Goal: Task Accomplishment & Management: Manage account settings

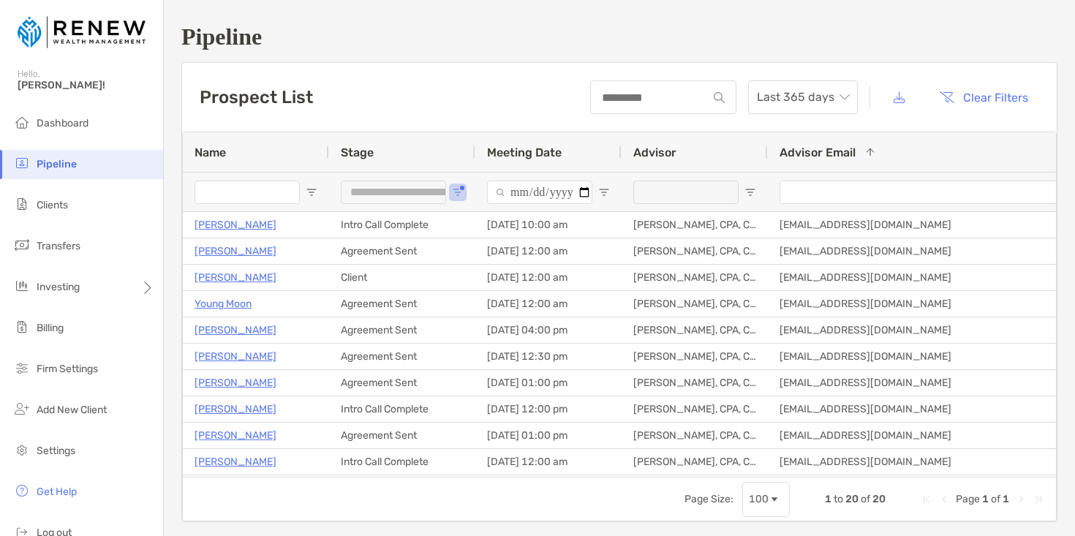
scroll to position [21, 0]
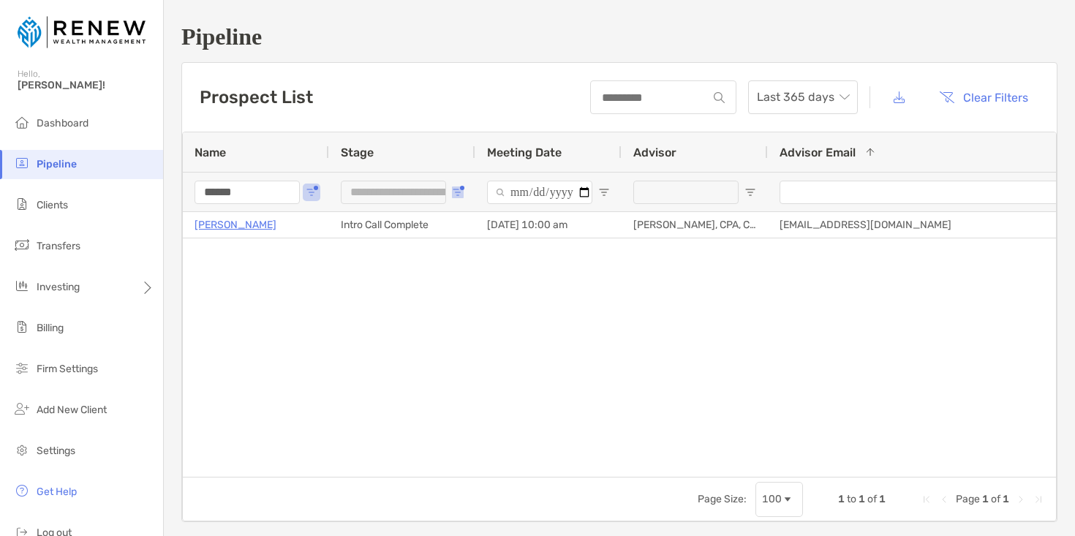
click at [455, 193] on span "Open Filter Menu" at bounding box center [458, 192] width 12 height 12
type input "***"
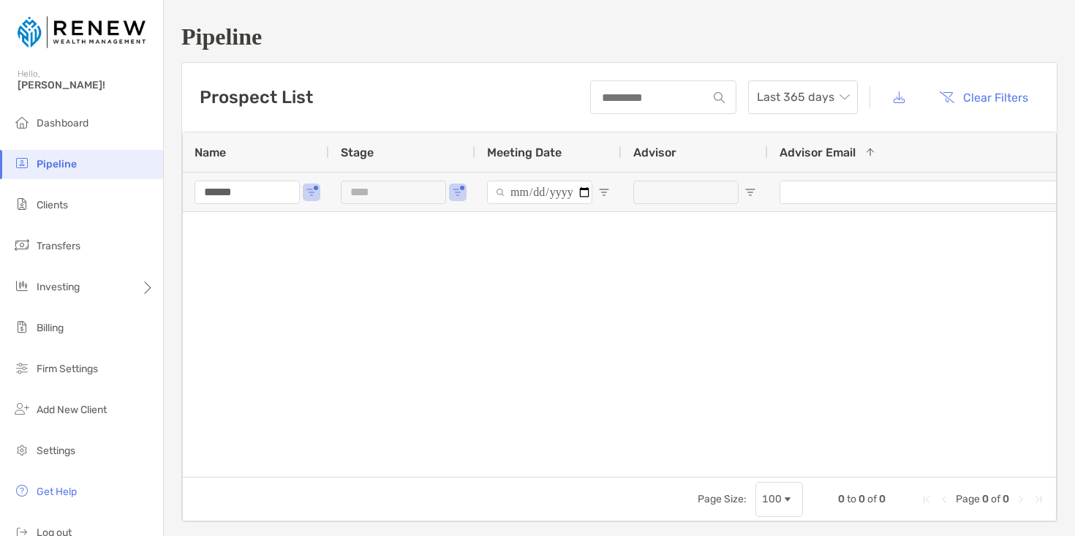
click at [56, 159] on span "Pipeline" at bounding box center [57, 164] width 40 height 12
click at [266, 197] on input "******" at bounding box center [246, 192] width 105 height 23
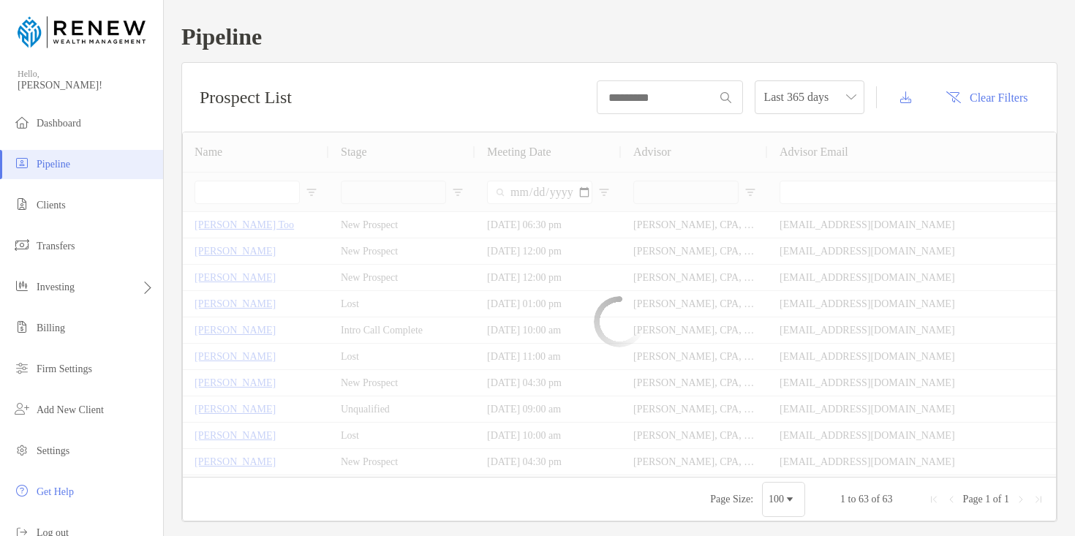
type input "***"
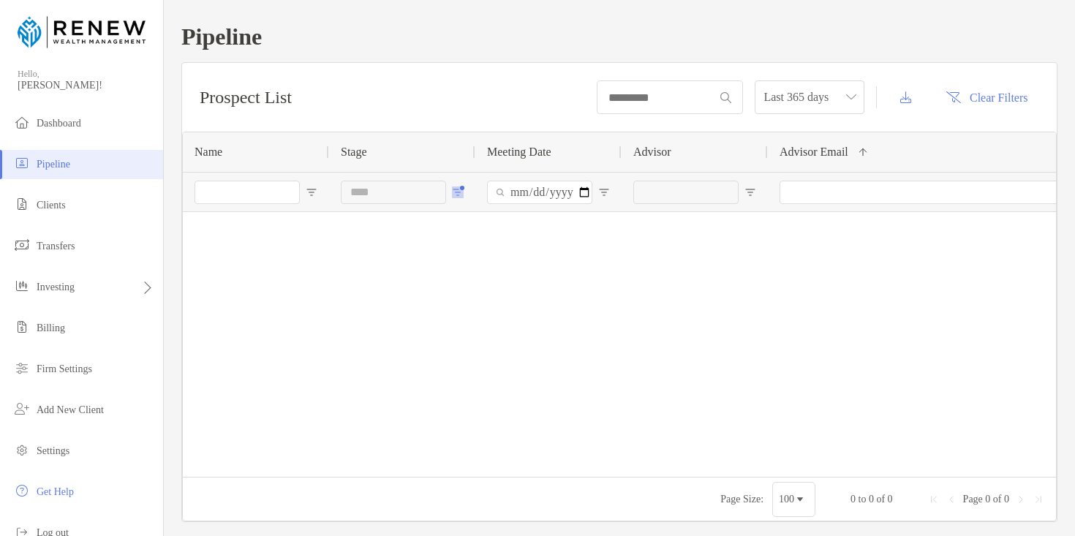
click at [463, 193] on span "Open Filter Menu" at bounding box center [458, 192] width 12 height 12
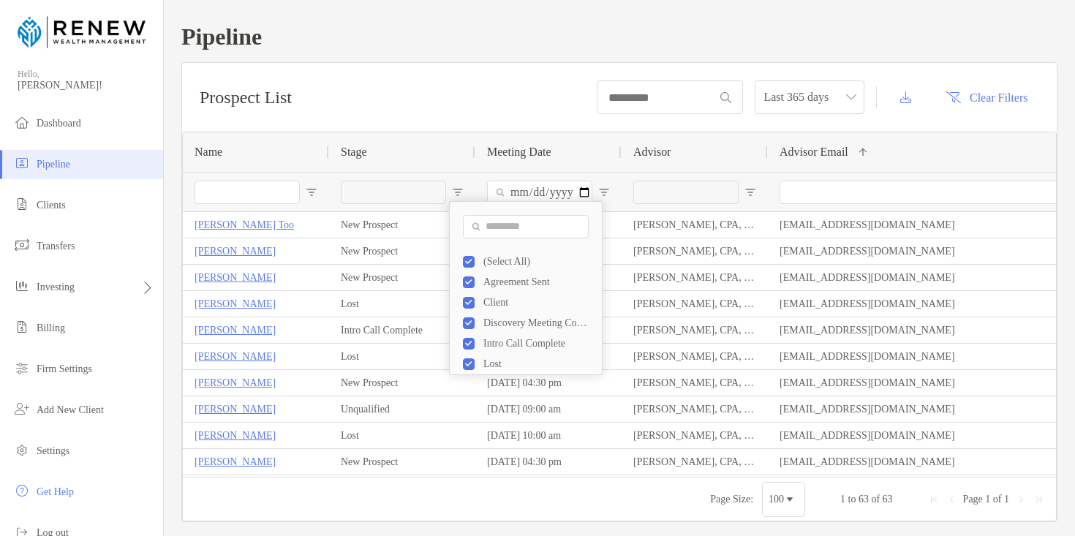
click at [387, 107] on div "Prospect List Last 365 days Clear Filters" at bounding box center [619, 97] width 874 height 69
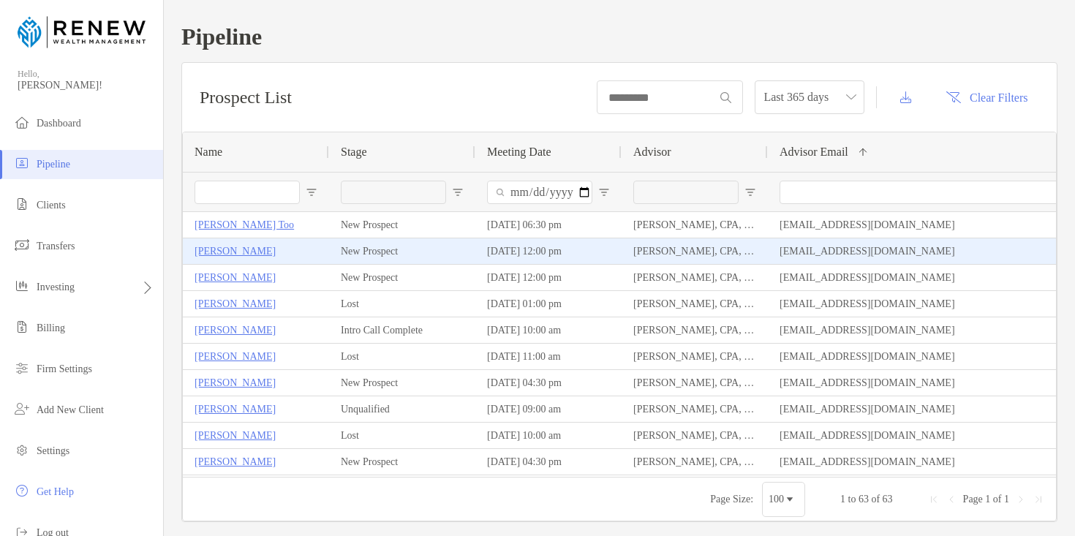
click at [227, 249] on p "[PERSON_NAME]" at bounding box center [234, 251] width 81 height 18
click at [238, 251] on p "[PERSON_NAME]" at bounding box center [234, 251] width 81 height 18
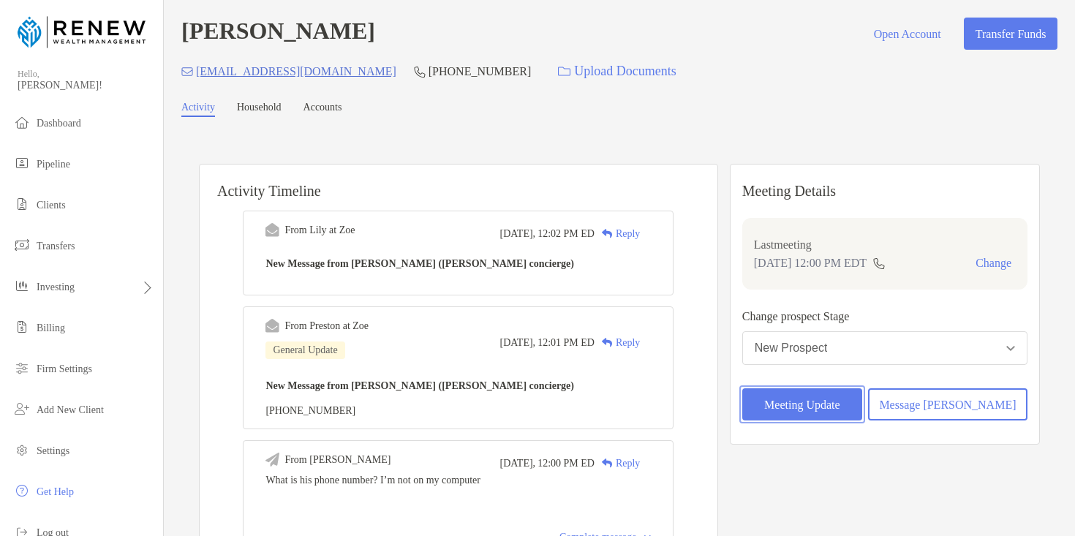
click at [831, 406] on button "Meeting Update" at bounding box center [802, 404] width 120 height 32
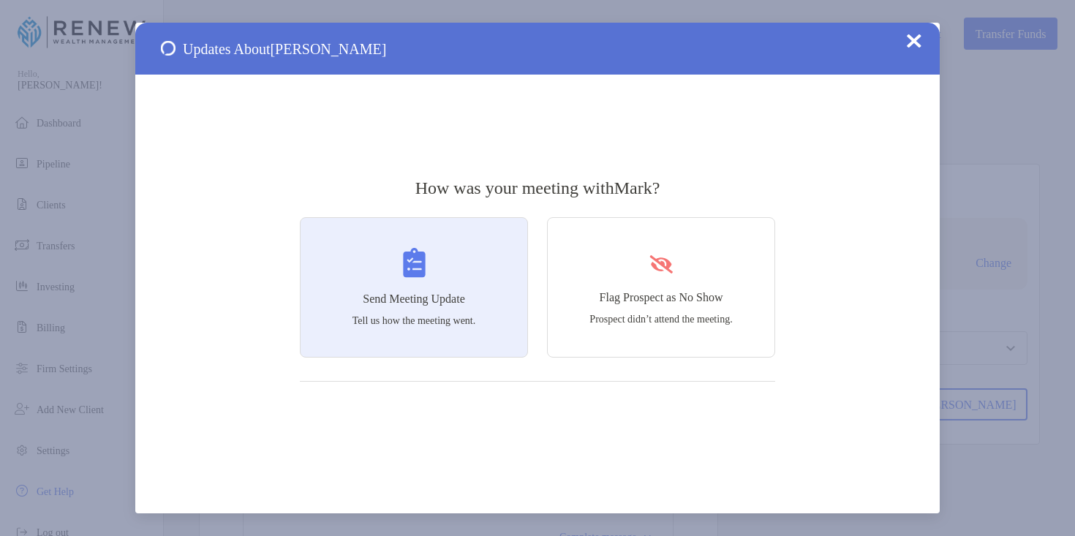
click at [408, 280] on div "Send Meeting Update Tell us how the meeting went." at bounding box center [414, 287] width 228 height 140
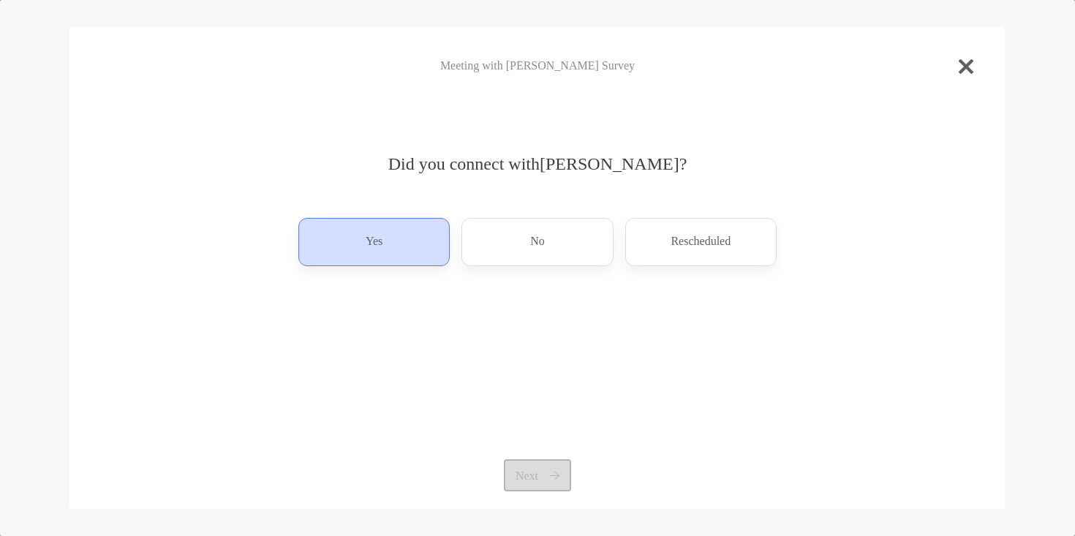
click at [408, 251] on div "Yes" at bounding box center [373, 242] width 151 height 48
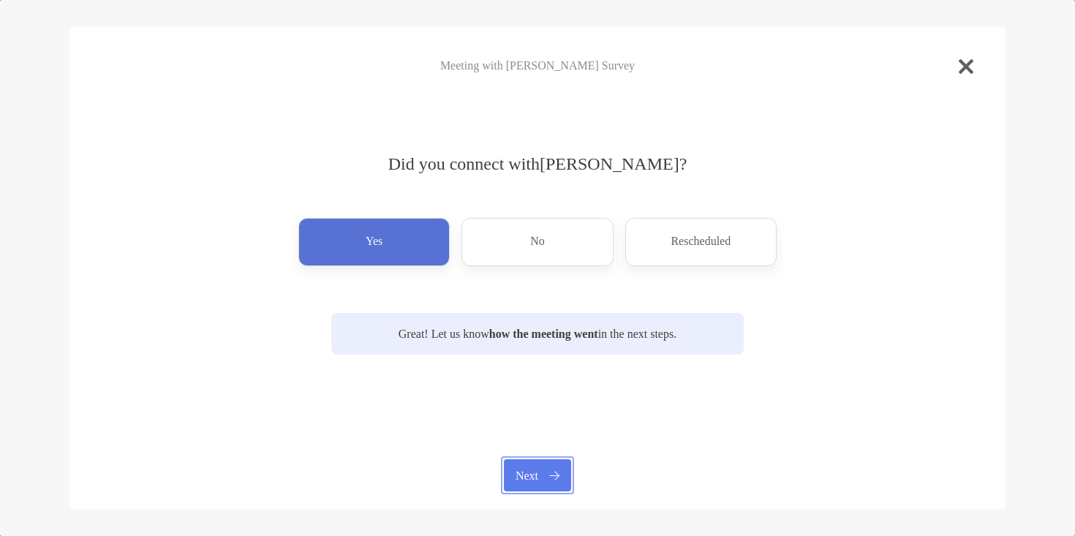
click at [550, 471] on button "Next" at bounding box center [537, 475] width 67 height 32
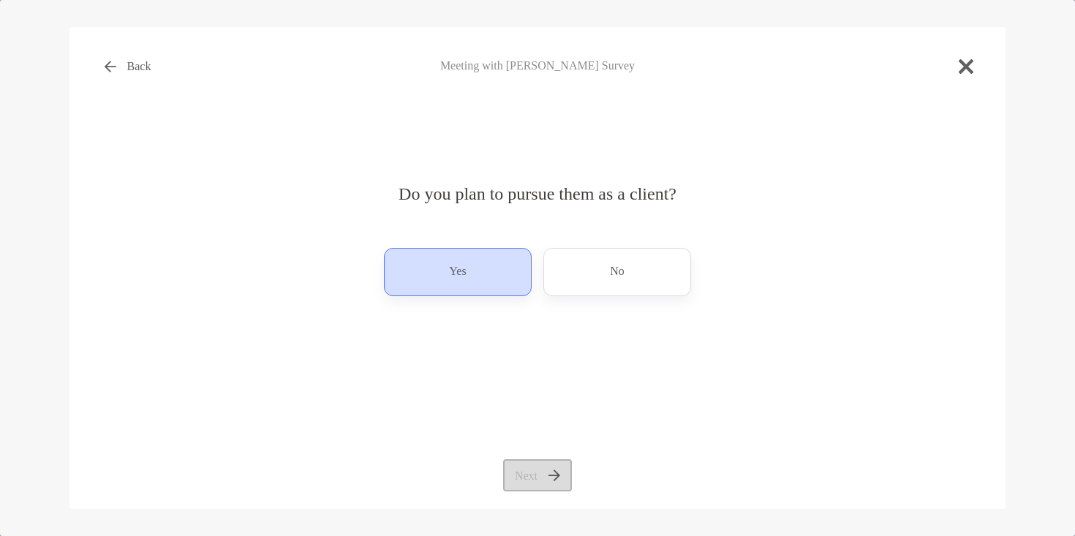
click at [478, 278] on div "Yes" at bounding box center [458, 272] width 148 height 48
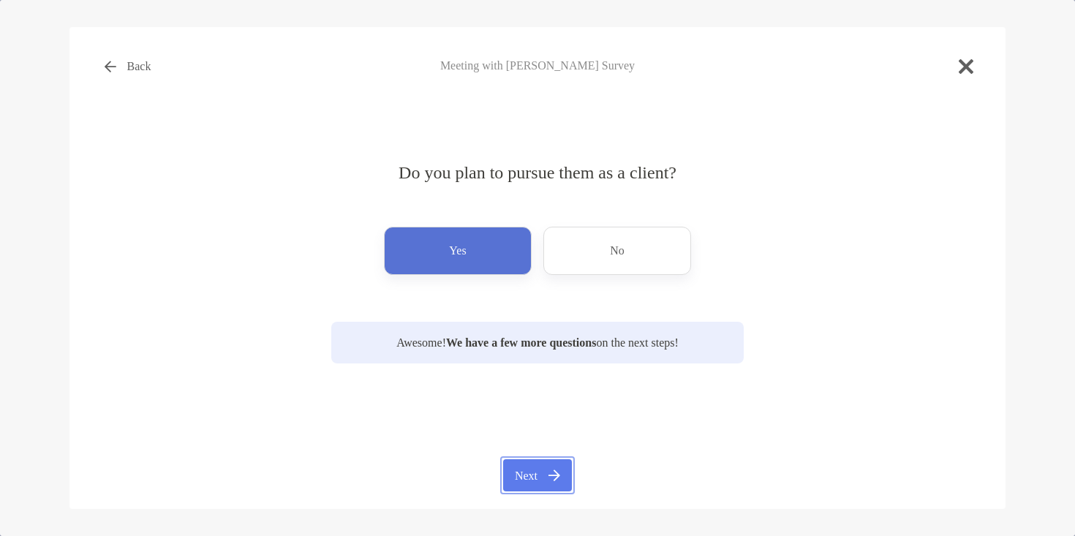
click at [524, 469] on button "Next" at bounding box center [537, 475] width 68 height 32
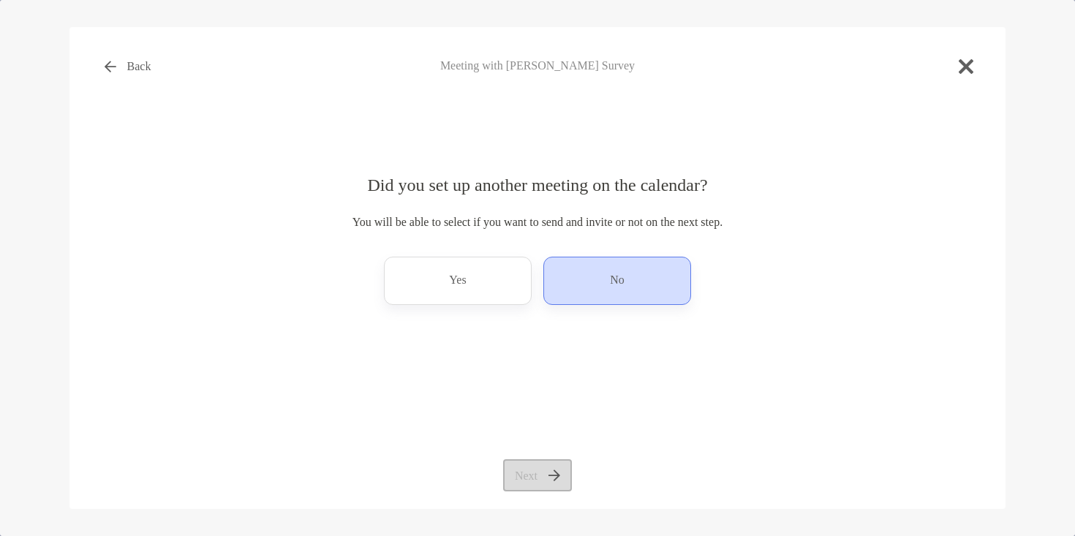
click at [612, 294] on div "No" at bounding box center [617, 281] width 148 height 48
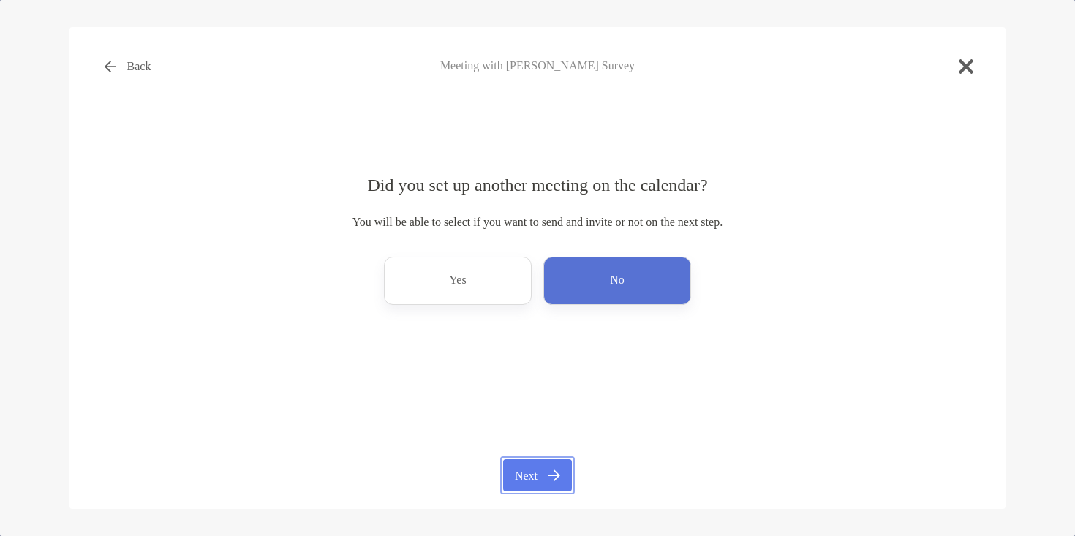
click at [542, 470] on button "Next" at bounding box center [537, 475] width 68 height 32
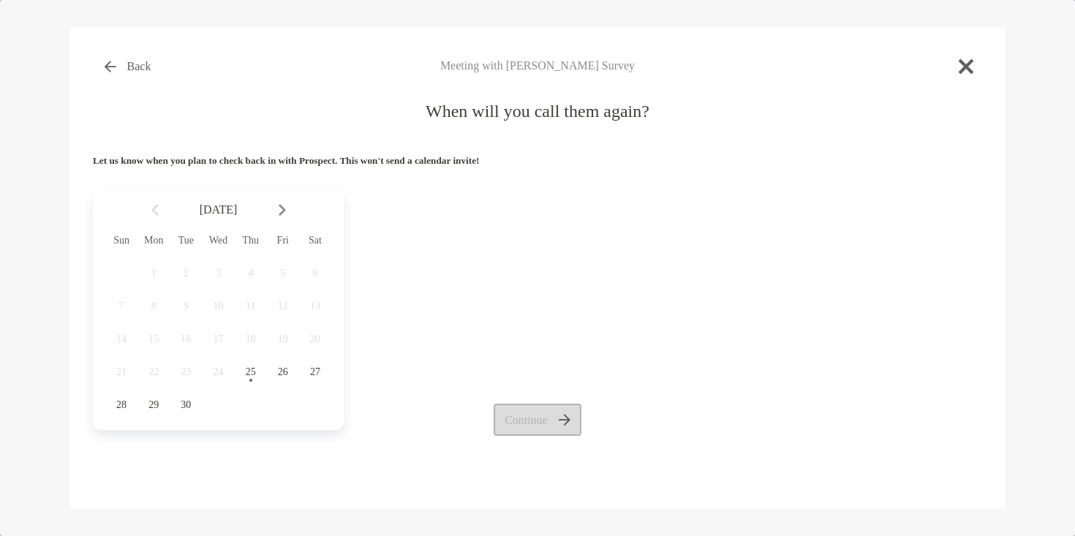
click at [568, 422] on div "Continue" at bounding box center [537, 420] width 889 height 32
click at [570, 418] on div "Continue" at bounding box center [537, 420] width 889 height 32
click at [279, 208] on img at bounding box center [282, 210] width 7 height 12
click at [254, 271] on span "2" at bounding box center [250, 274] width 25 height 12
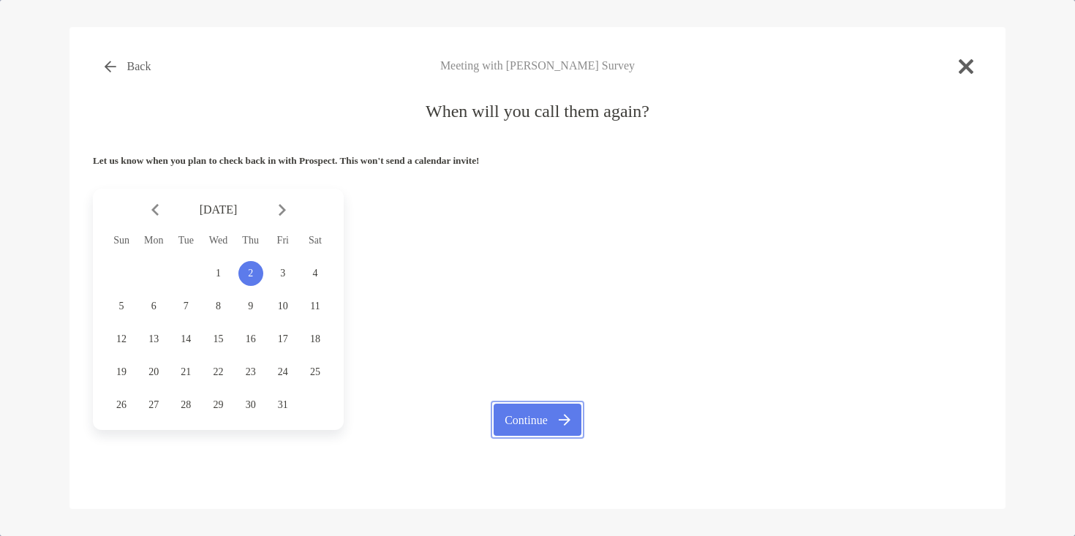
click at [523, 425] on button "Continue" at bounding box center [537, 420] width 88 height 32
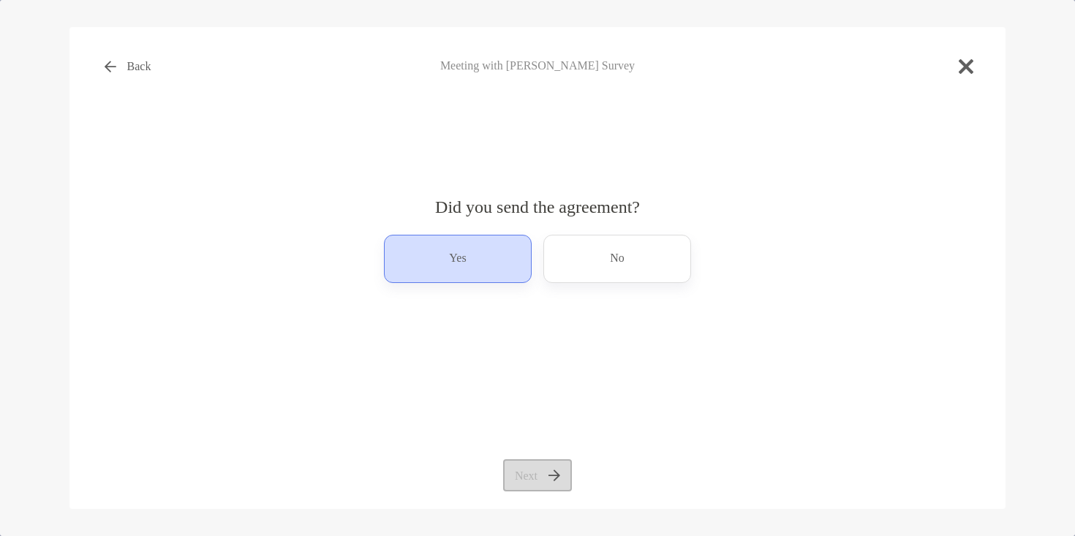
click at [492, 265] on div "Yes" at bounding box center [458, 259] width 148 height 48
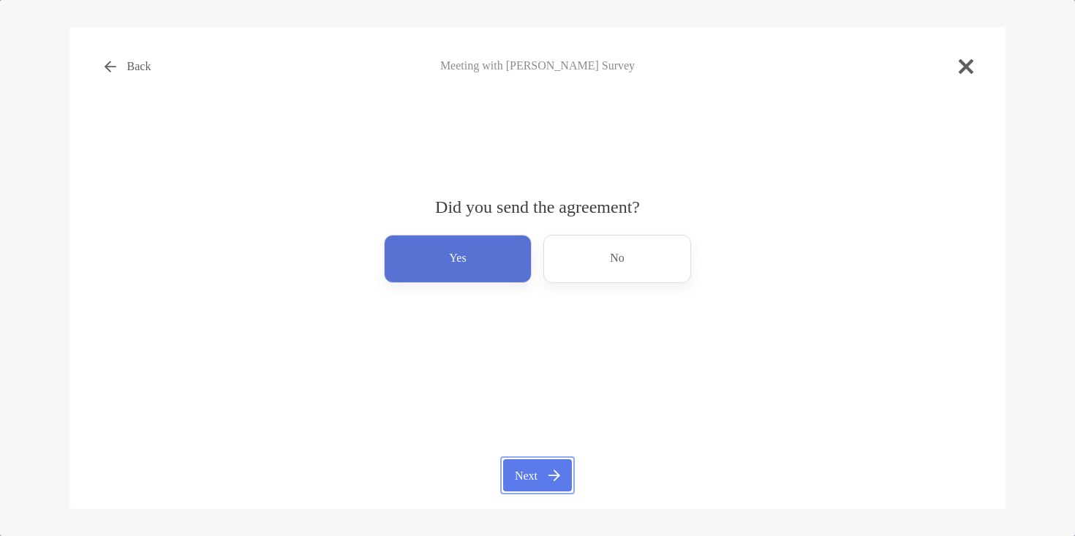
click at [520, 467] on button "Next" at bounding box center [537, 475] width 68 height 32
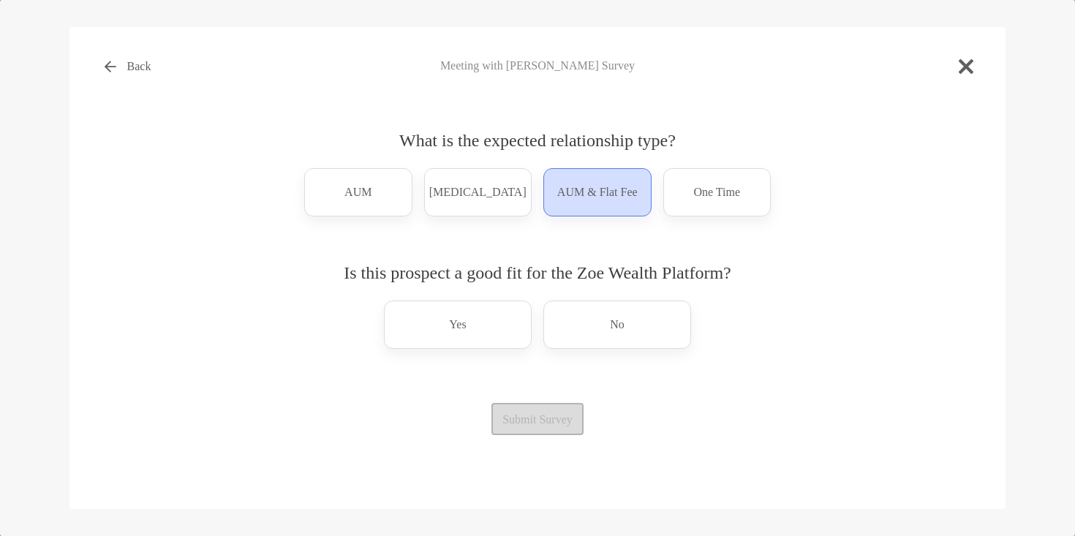
click at [599, 213] on div "AUM & Flat Fee" at bounding box center [597, 192] width 108 height 48
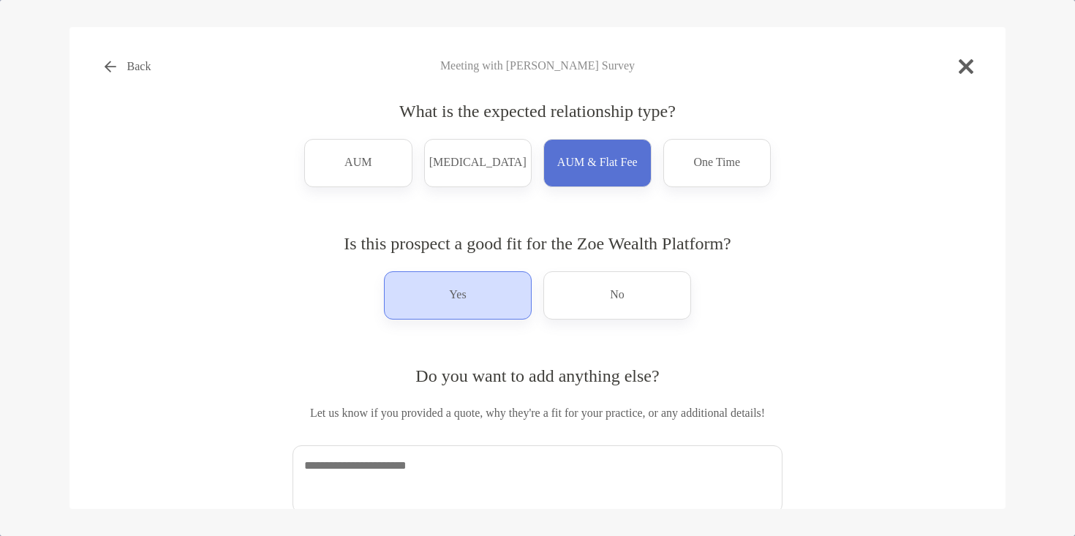
click at [499, 296] on div "Yes" at bounding box center [458, 295] width 148 height 48
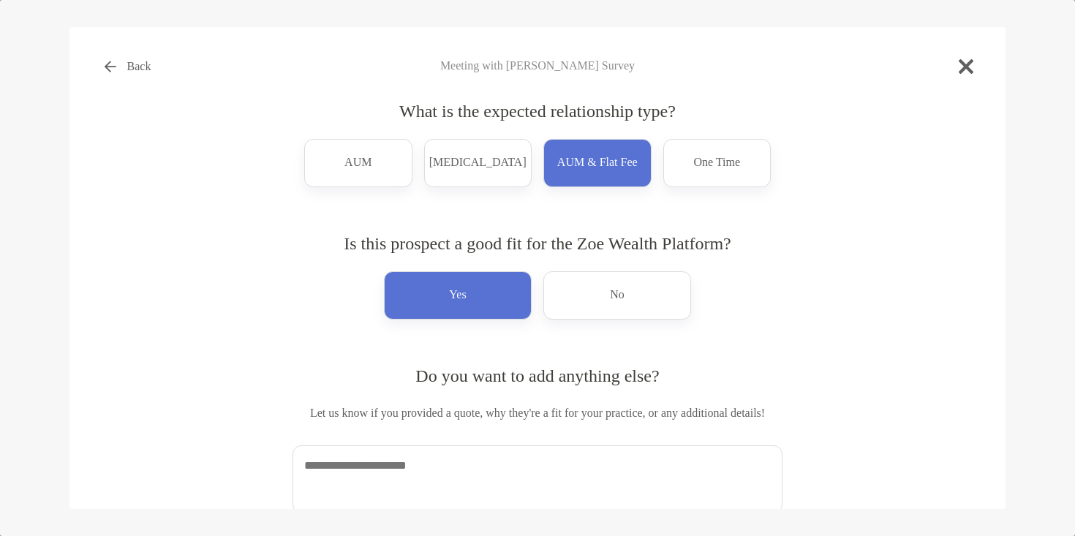
click at [448, 474] on textarea at bounding box center [537, 479] width 490 height 68
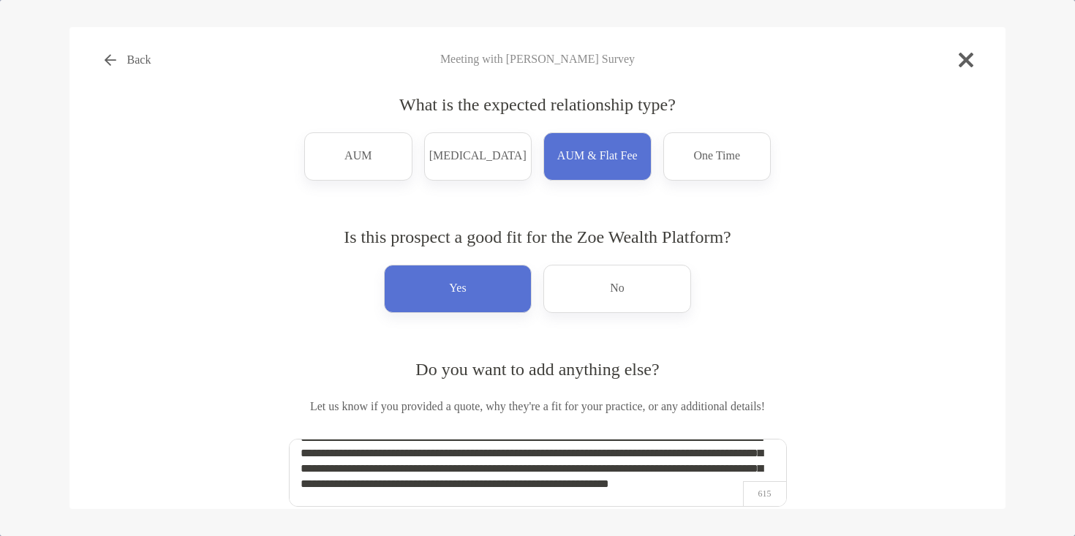
scroll to position [53, 0]
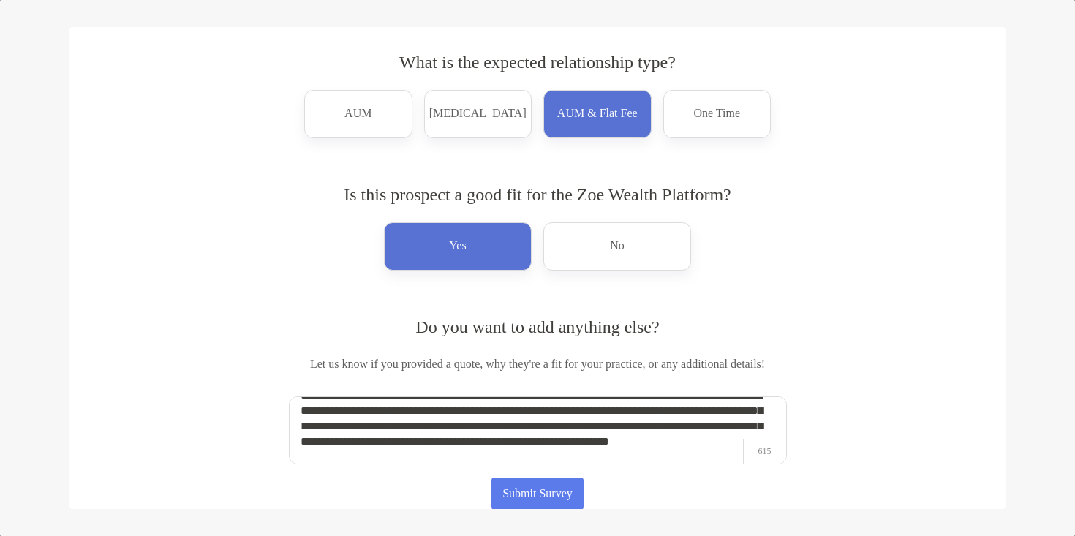
type textarea "**********"
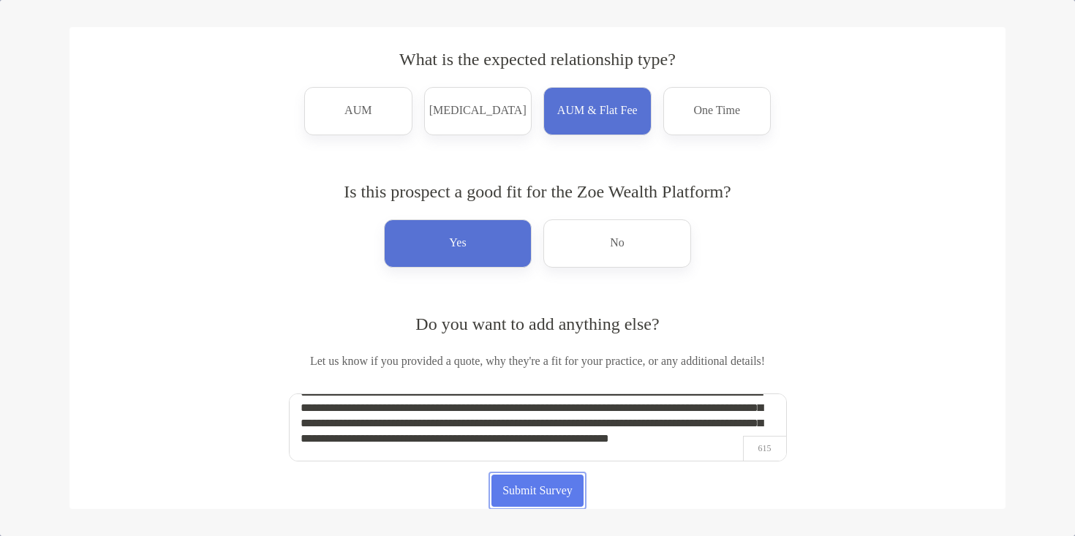
click at [545, 493] on button "Submit Survey" at bounding box center [537, 490] width 93 height 32
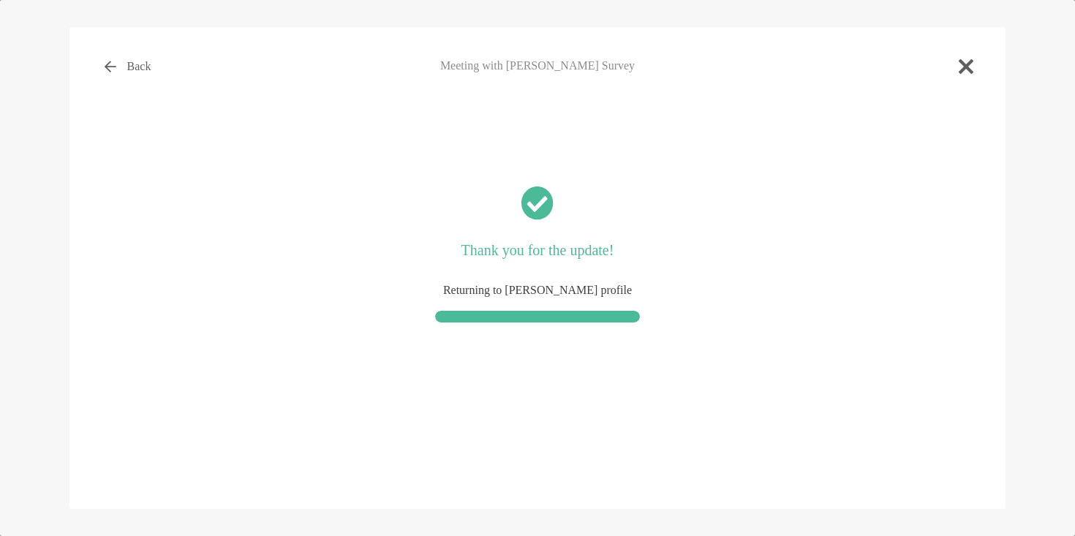
scroll to position [0, 0]
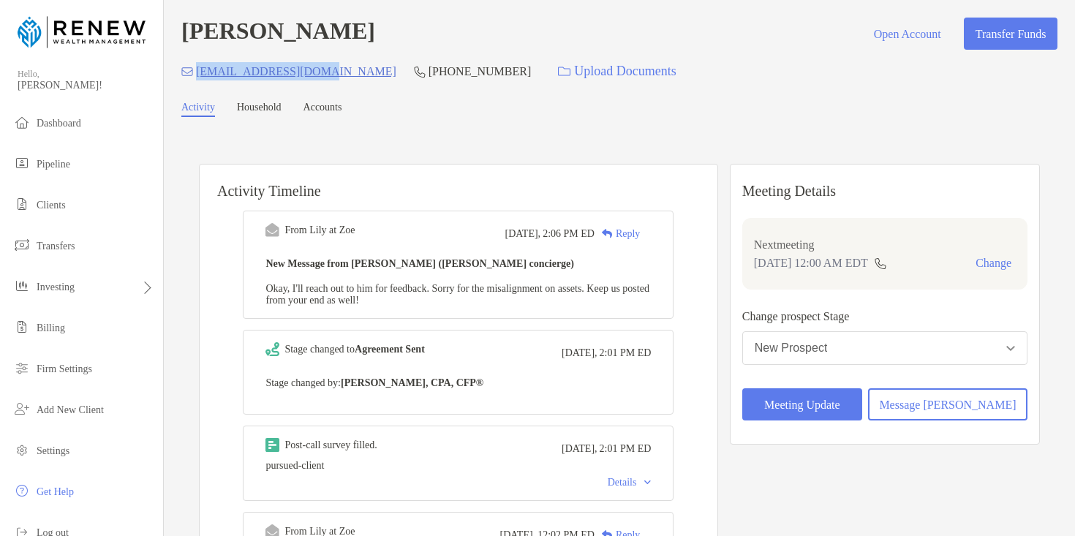
drag, startPoint x: 328, startPoint y: 74, endPoint x: 201, endPoint y: 72, distance: 127.2
click at [201, 72] on div "[EMAIL_ADDRESS][DOMAIN_NAME] [PHONE_NUMBER] Upload Documents" at bounding box center [619, 71] width 876 height 31
copy p "[EMAIL_ADDRESS][DOMAIN_NAME]"
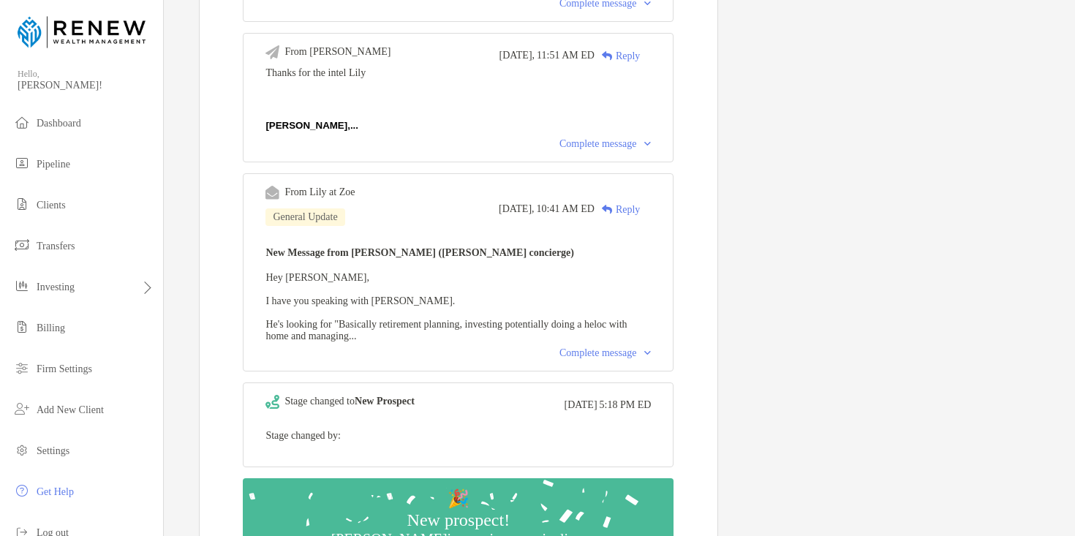
scroll to position [869, 0]
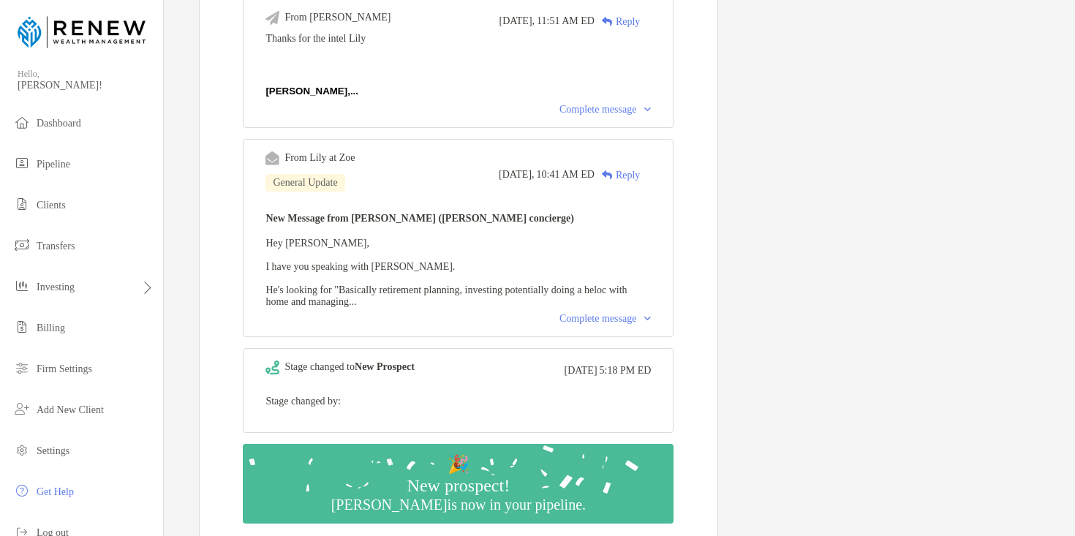
click at [597, 325] on div "Complete message" at bounding box center [604, 319] width 91 height 12
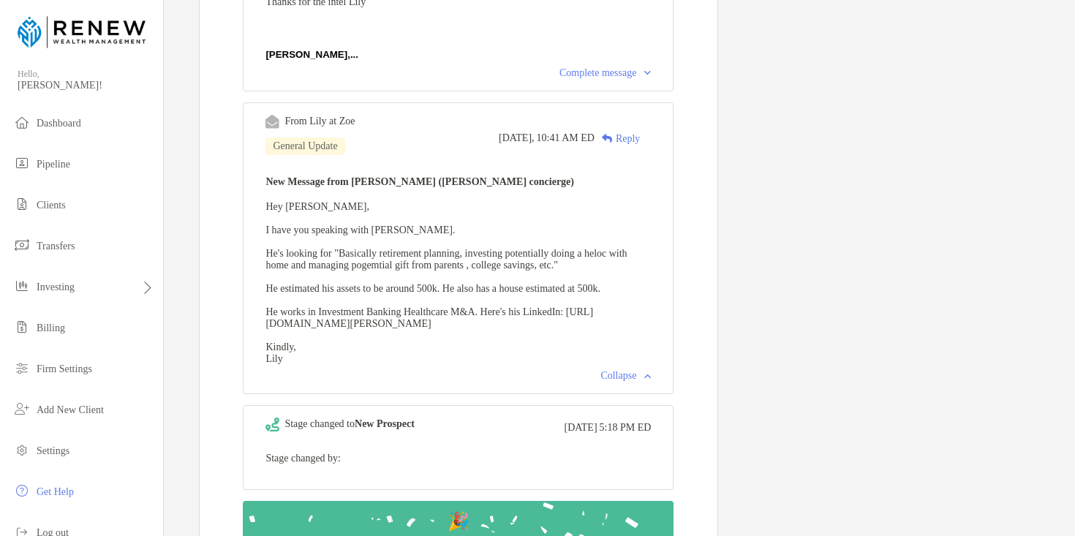
scroll to position [907, 0]
